Goal: Find specific page/section: Locate item on page

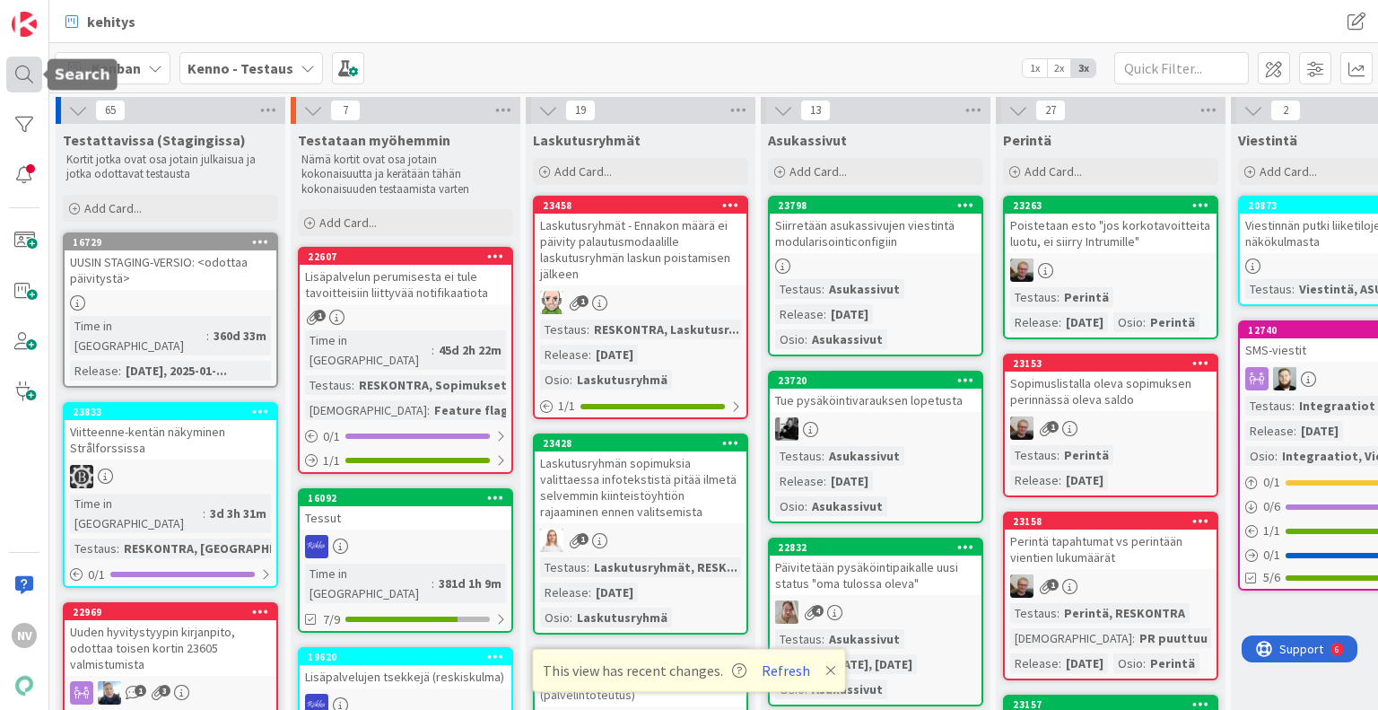
click at [26, 70] on div at bounding box center [24, 75] width 36 height 36
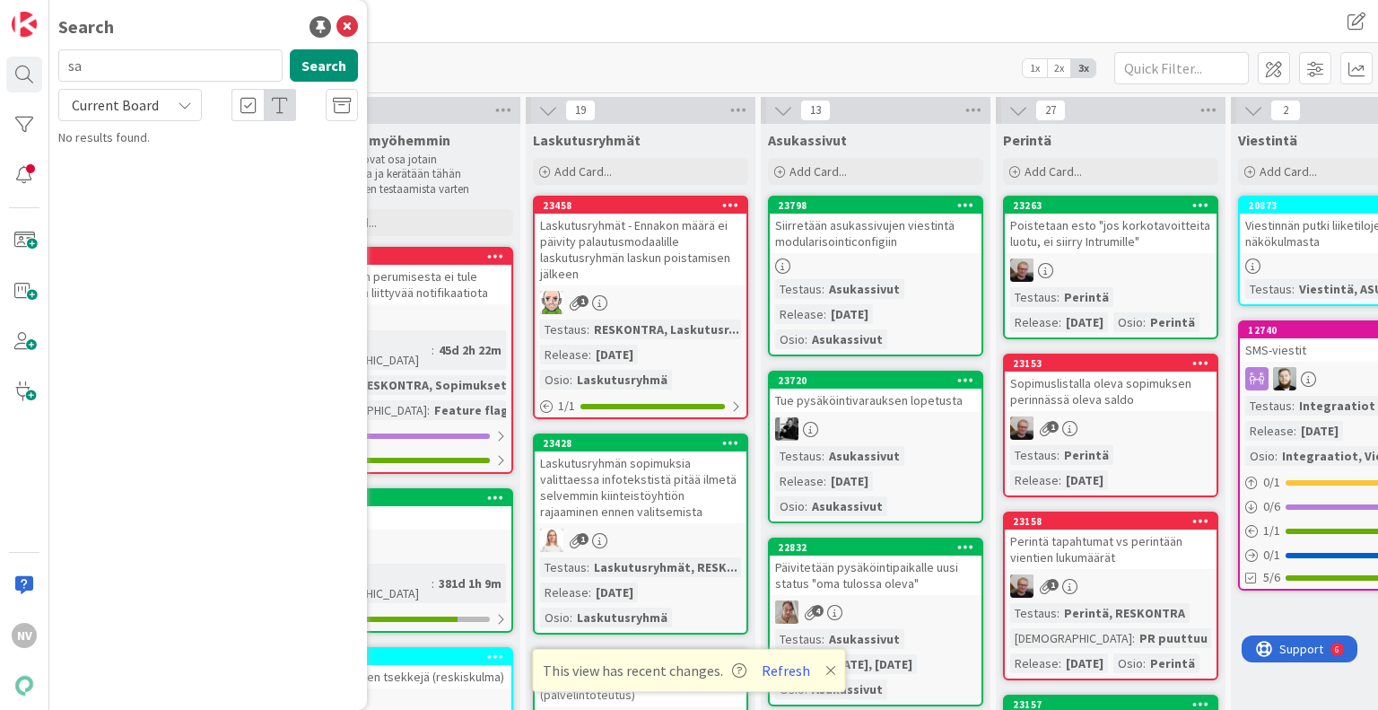
type input "s"
click at [187, 107] on icon at bounding box center [185, 105] width 14 height 14
click at [157, 194] on link "All Boards" at bounding box center [161, 179] width 205 height 32
click at [153, 62] on input "text" at bounding box center [170, 65] width 224 height 32
click at [153, 62] on input "asojärjestys" at bounding box center [170, 65] width 224 height 32
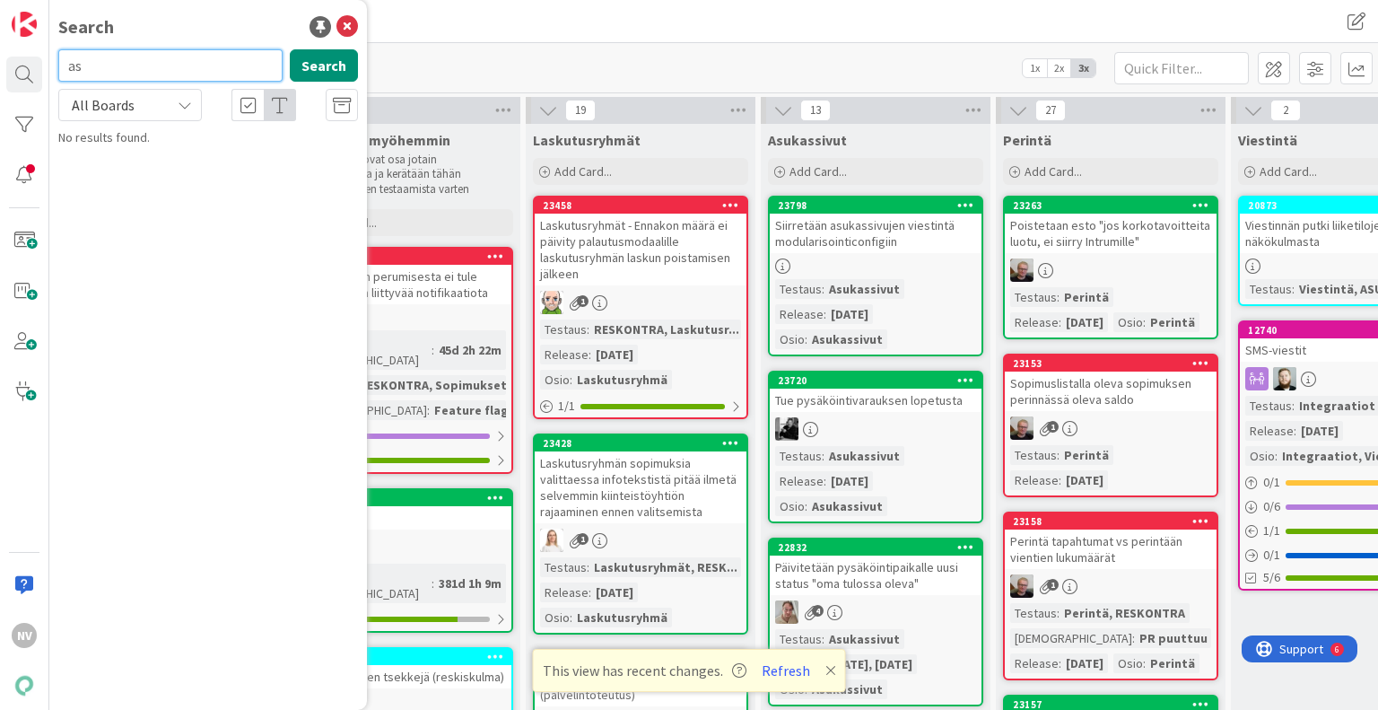
type input "a"
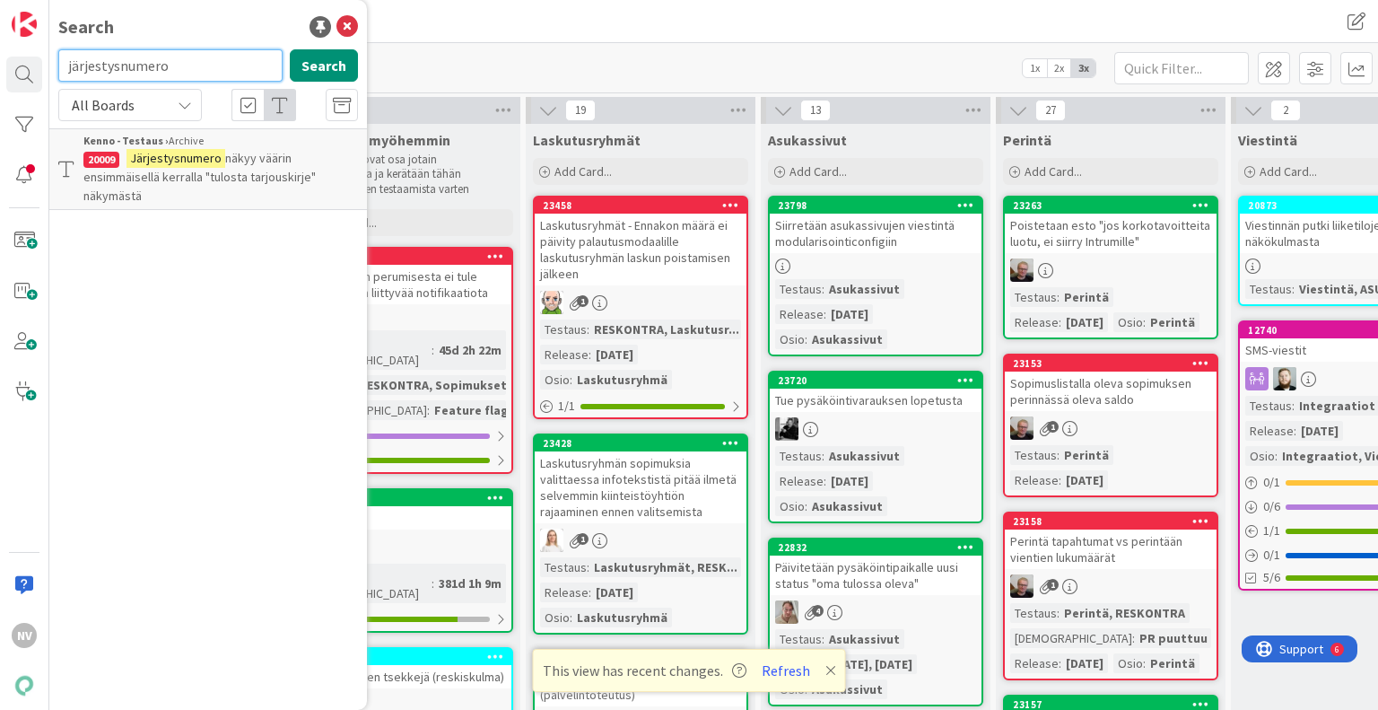
click at [181, 64] on input "järjestysnumero" at bounding box center [170, 65] width 224 height 32
type input "j"
type input "Aso"
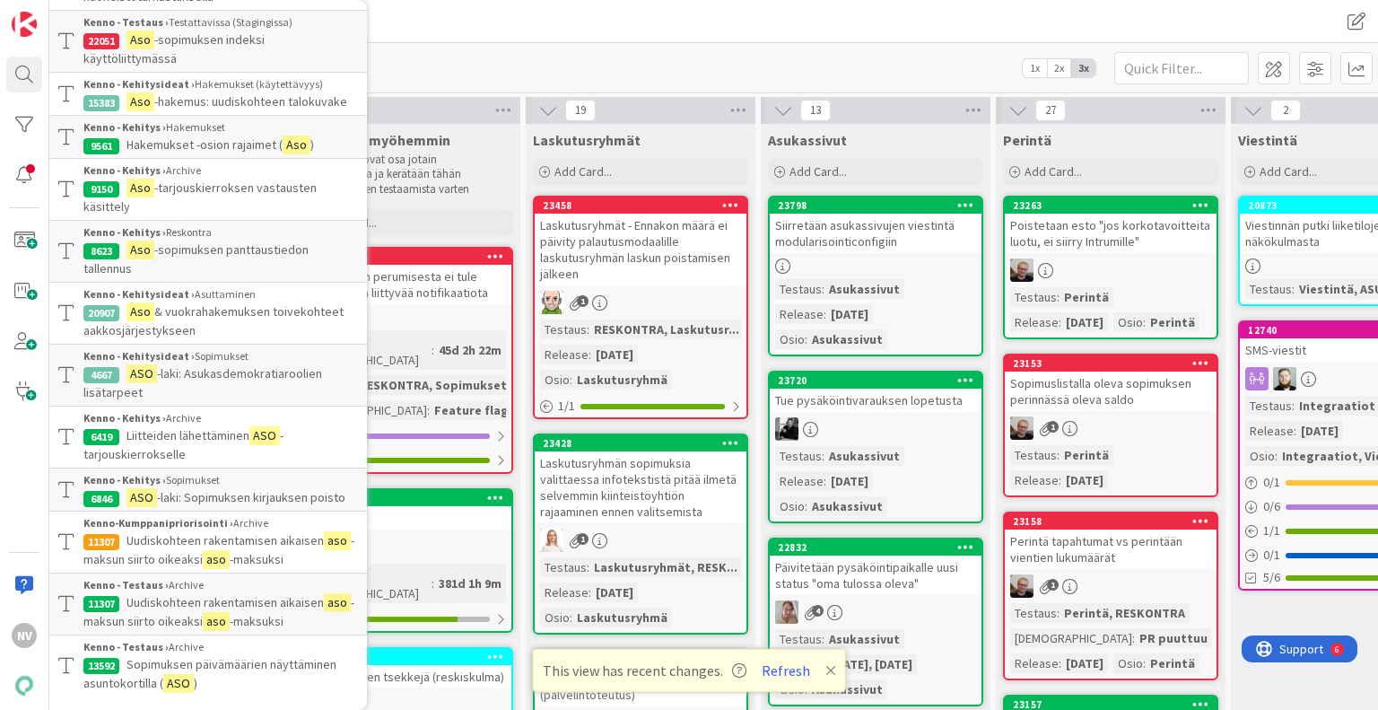
scroll to position [1970, 0]
click at [568, 42] on div "kehitys kehitys" at bounding box center [713, 21] width 1329 height 43
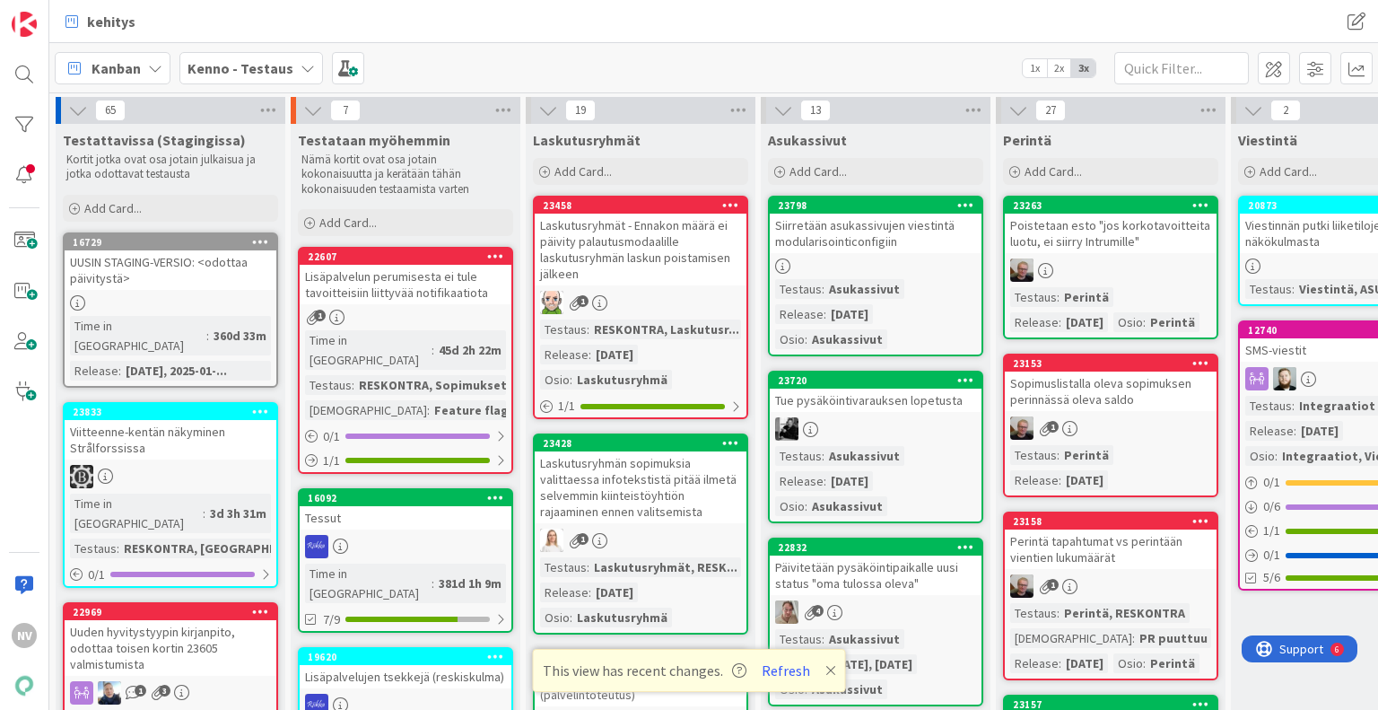
click at [458, 35] on div "kehitys" at bounding box center [395, 21] width 680 height 32
